Goal: Find contact information: Obtain details needed to contact an individual or organization

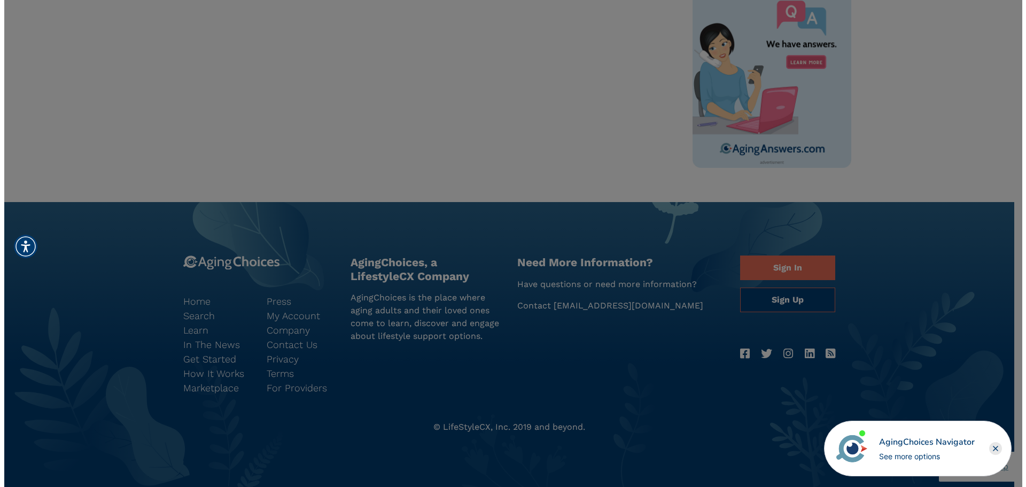
scroll to position [483, 0]
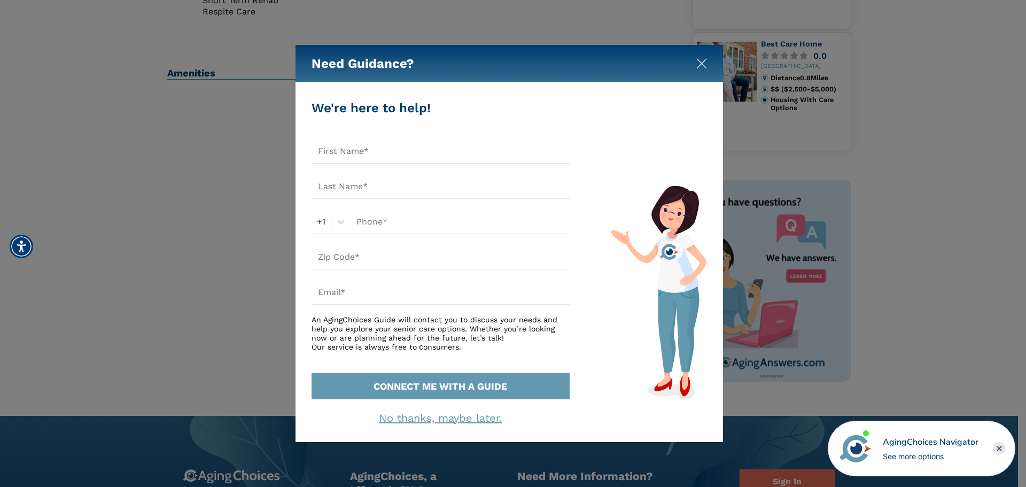
click at [699, 61] on img "Close" at bounding box center [701, 63] width 11 height 11
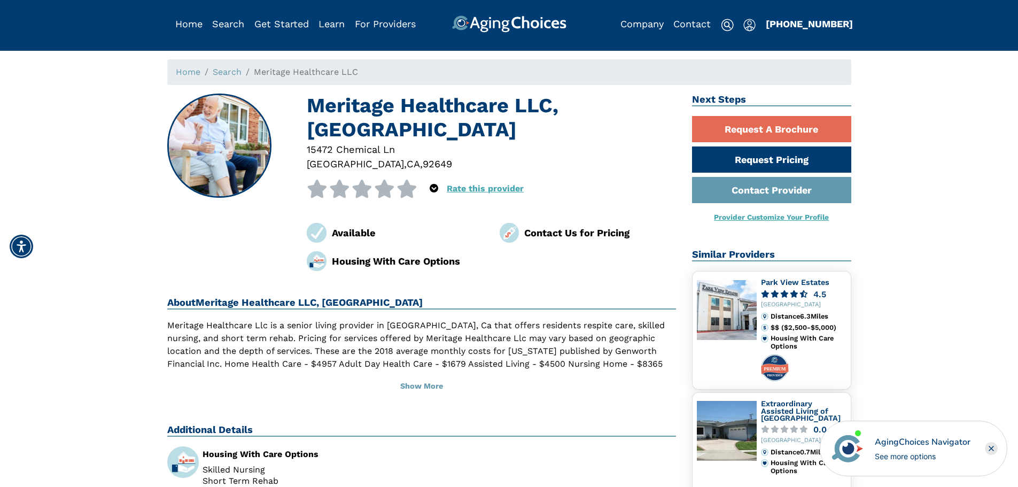
scroll to position [0, 0]
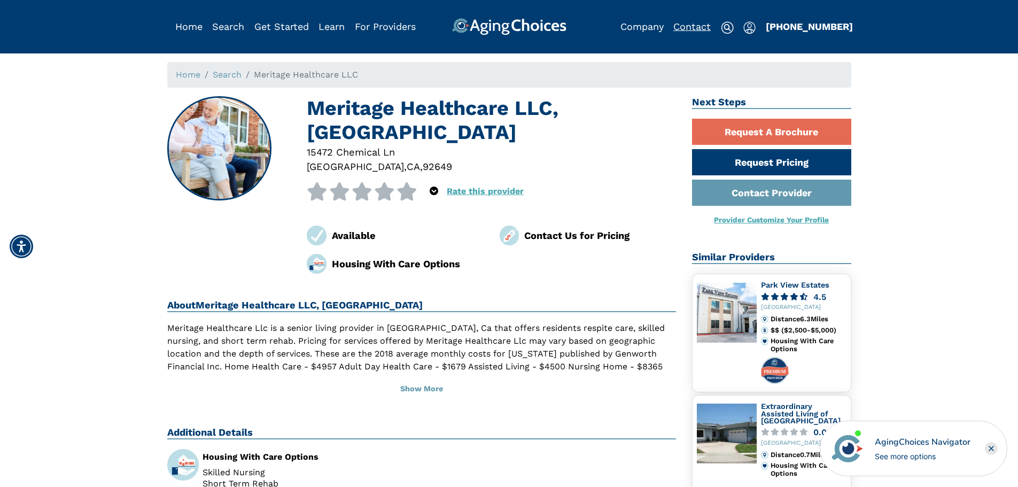
click at [685, 25] on link "Contact" at bounding box center [692, 26] width 37 height 11
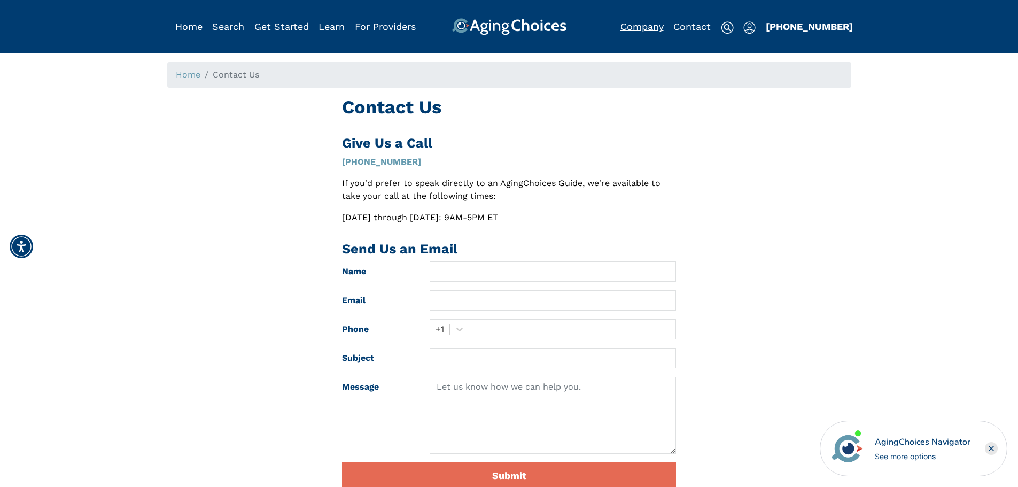
click at [645, 27] on link "Company" at bounding box center [642, 26] width 43 height 11
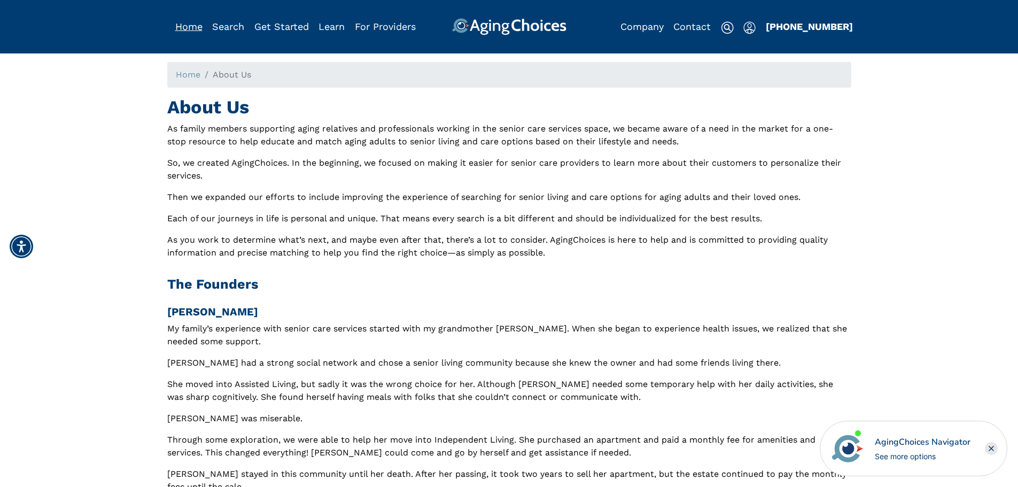
click at [191, 31] on link "Home" at bounding box center [188, 26] width 27 height 11
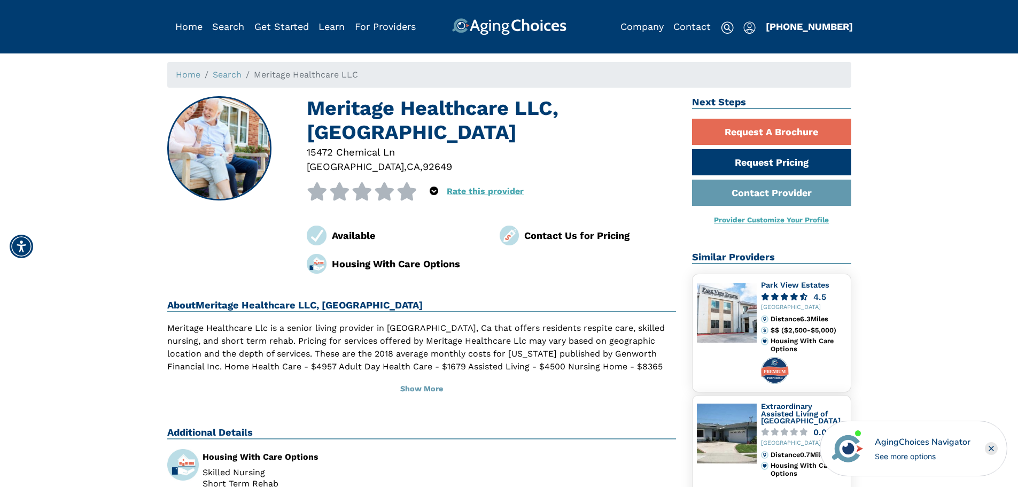
click at [567, 235] on div "Contact Us for Pricing" at bounding box center [600, 235] width 152 height 14
click at [528, 236] on div "Contact Us for Pricing" at bounding box center [600, 235] width 152 height 14
